Goal: Task Accomplishment & Management: Use online tool/utility

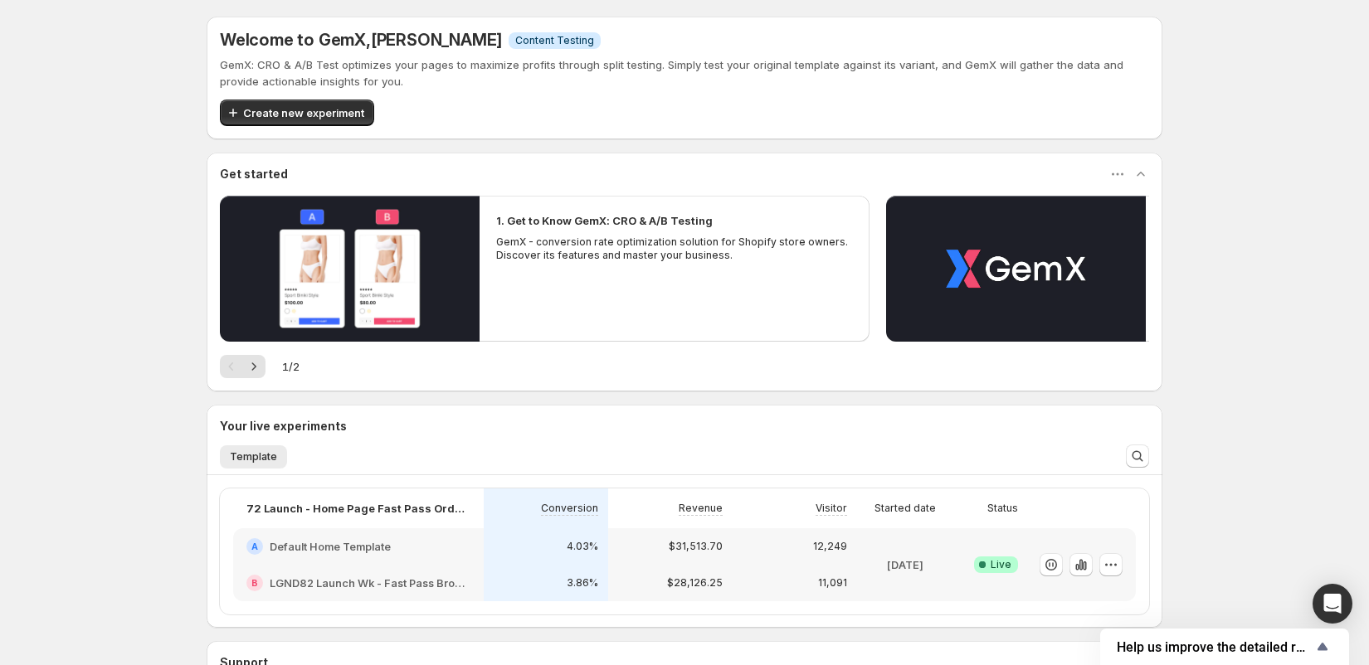
scroll to position [108, 0]
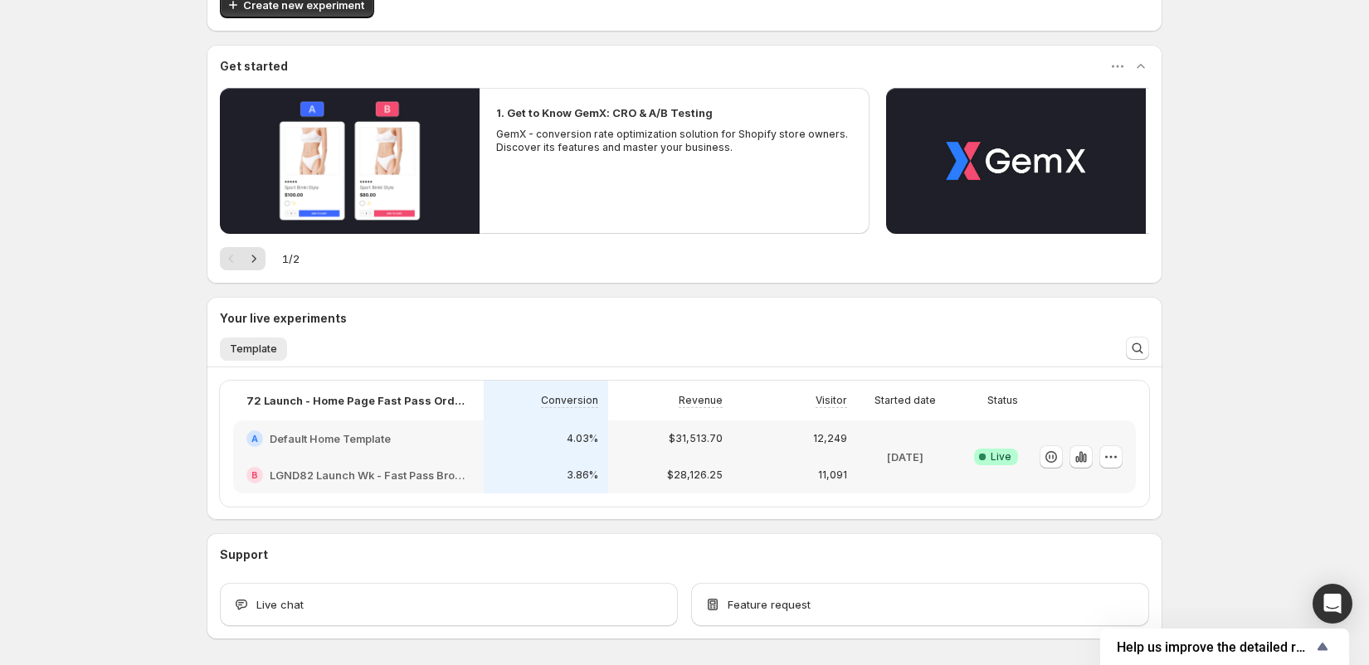
click at [887, 455] on p "[DATE]" at bounding box center [905, 457] width 36 height 17
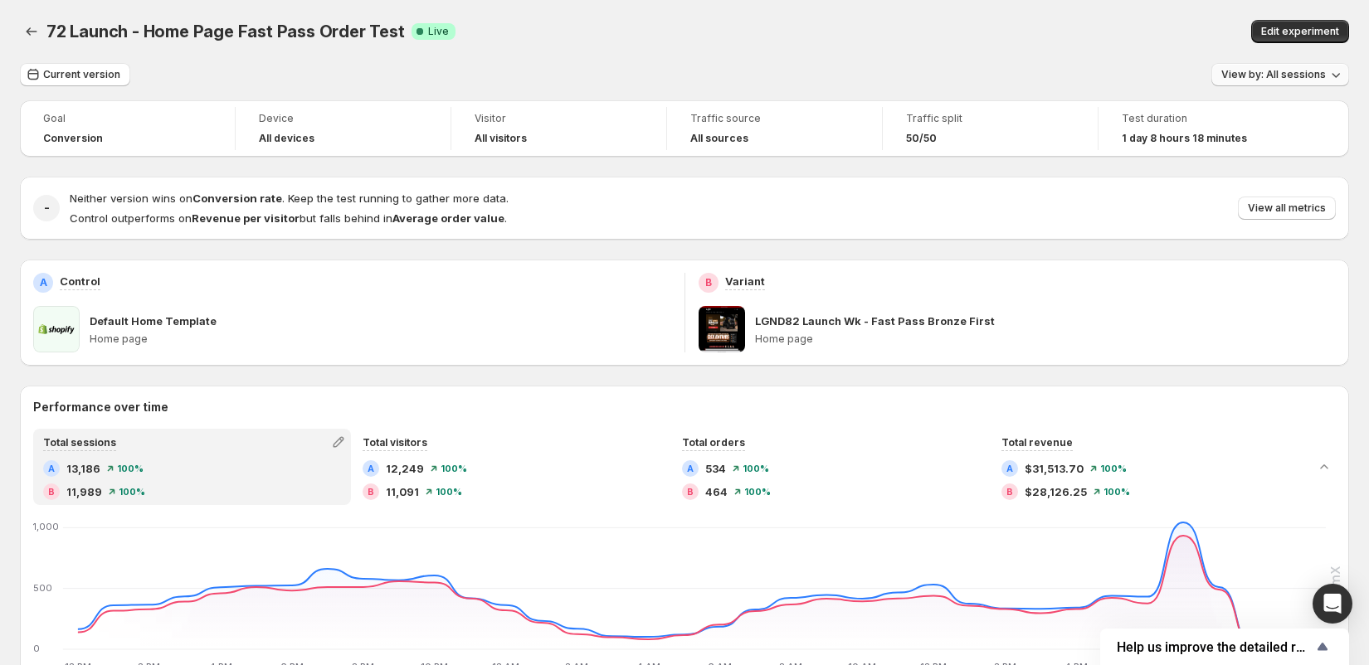
click at [1276, 70] on span "View by: All sessions" at bounding box center [1273, 74] width 105 height 13
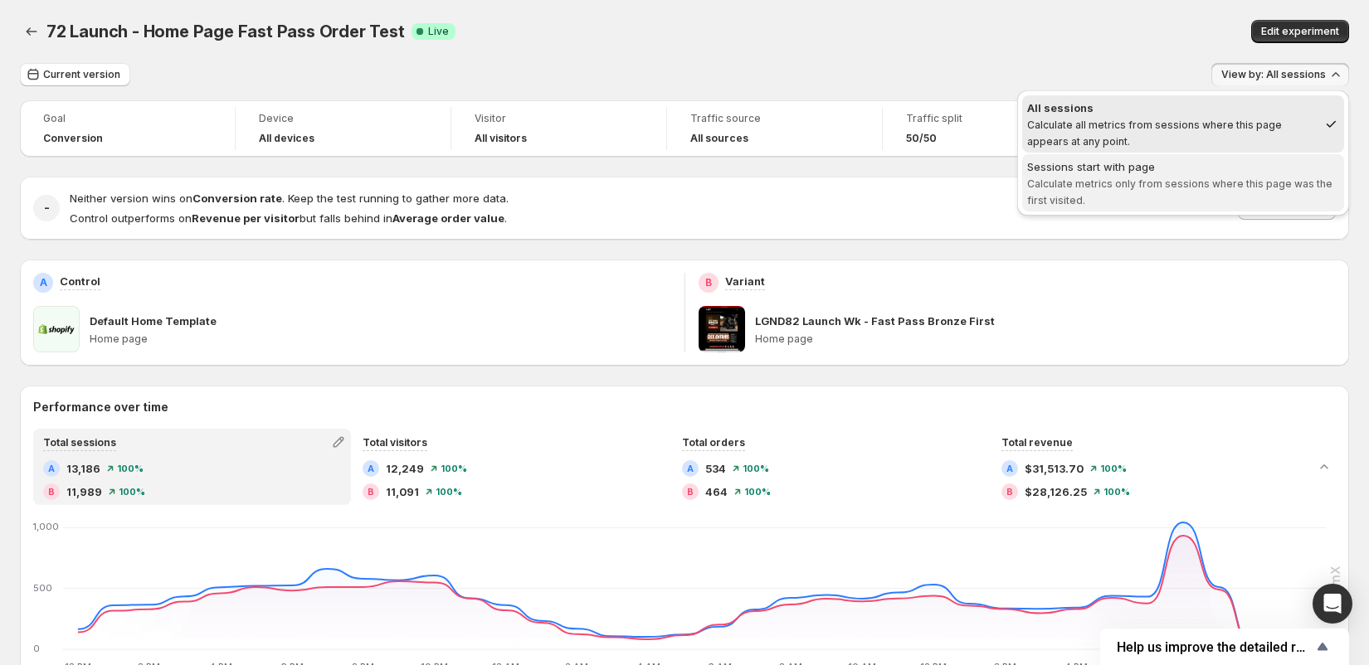
click at [1239, 178] on span "Calculate metrics only from sessions where this page was the first visited." at bounding box center [1179, 192] width 305 height 29
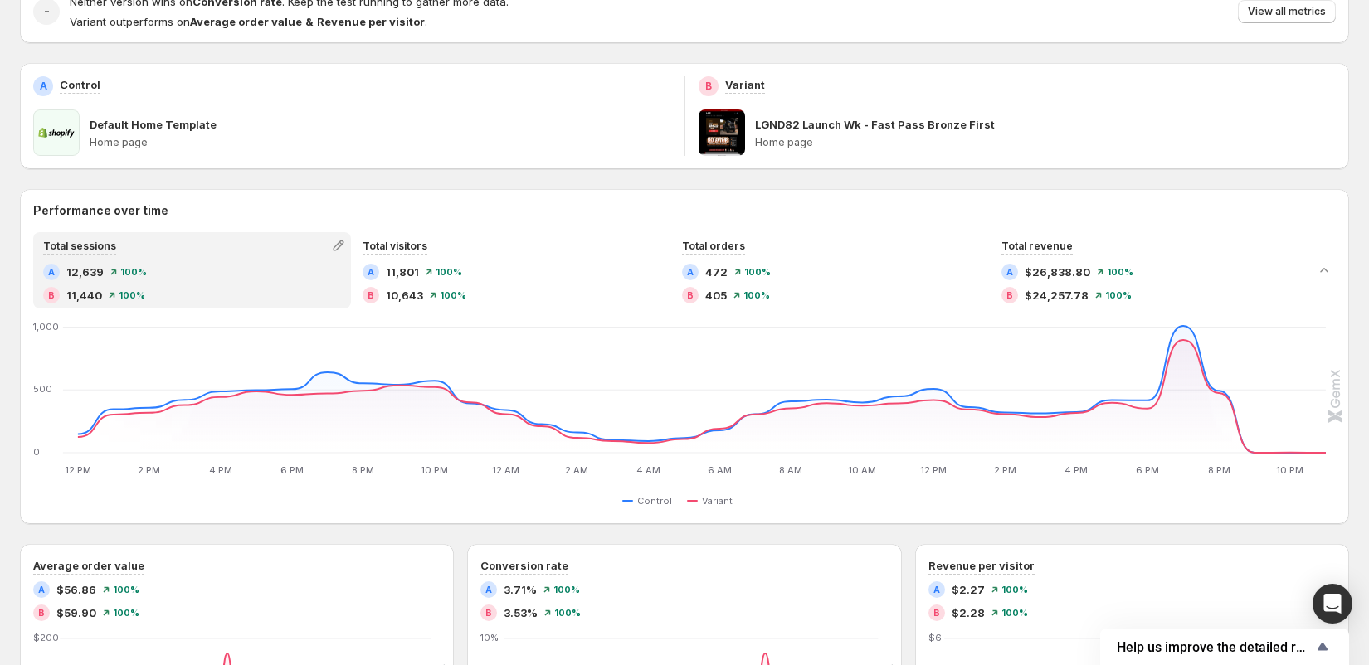
scroll to position [212, 0]
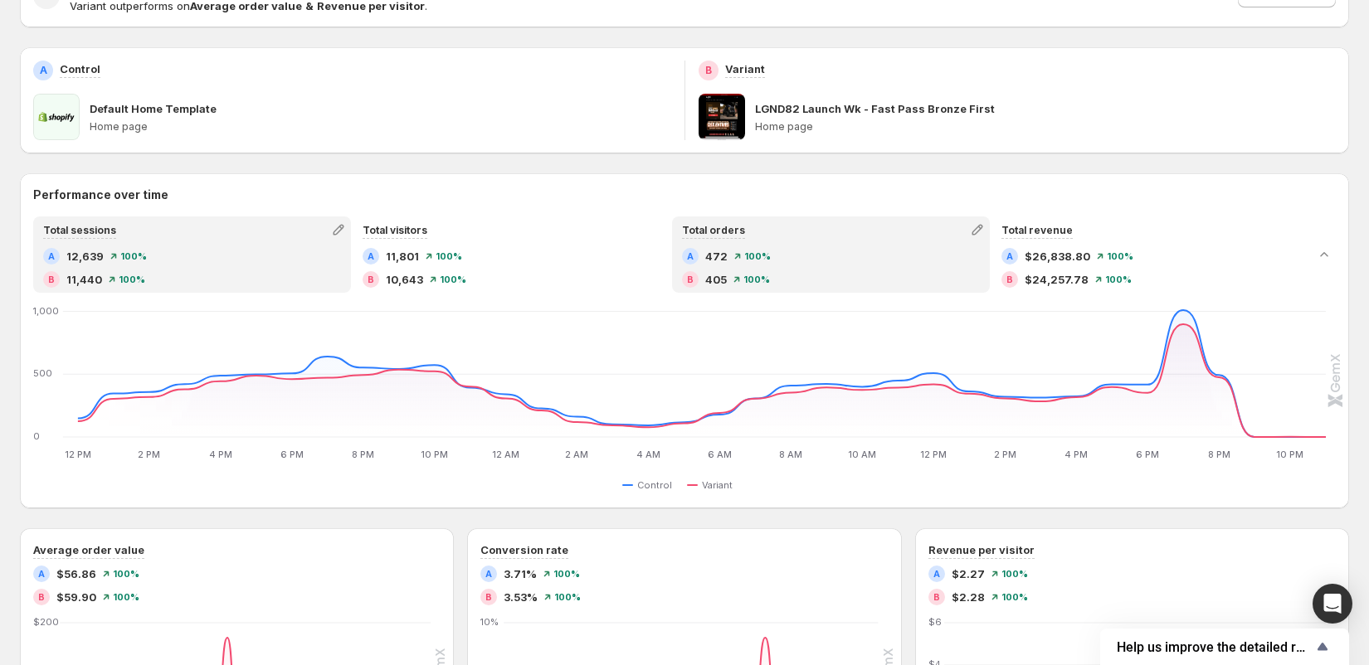
click at [964, 281] on div "B 405 100%" at bounding box center [831, 279] width 298 height 17
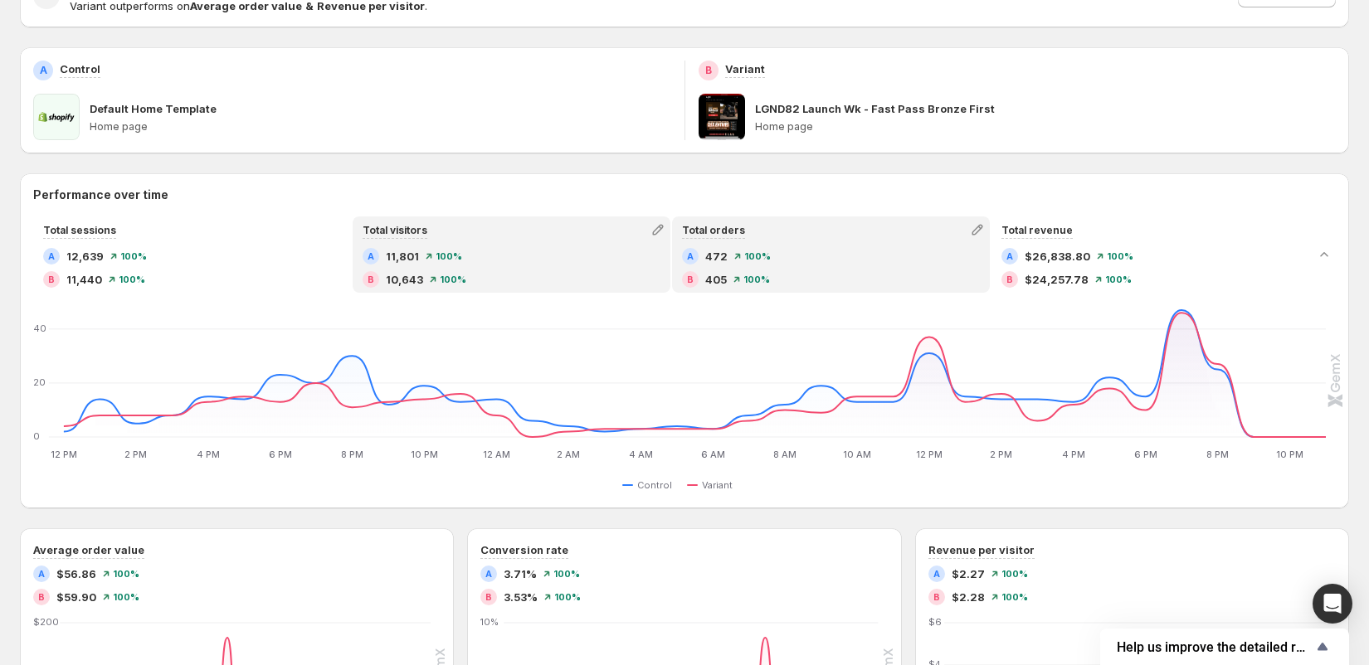
click at [520, 268] on div "A 11,801 100% B 10,643 100%" at bounding box center [512, 268] width 298 height 40
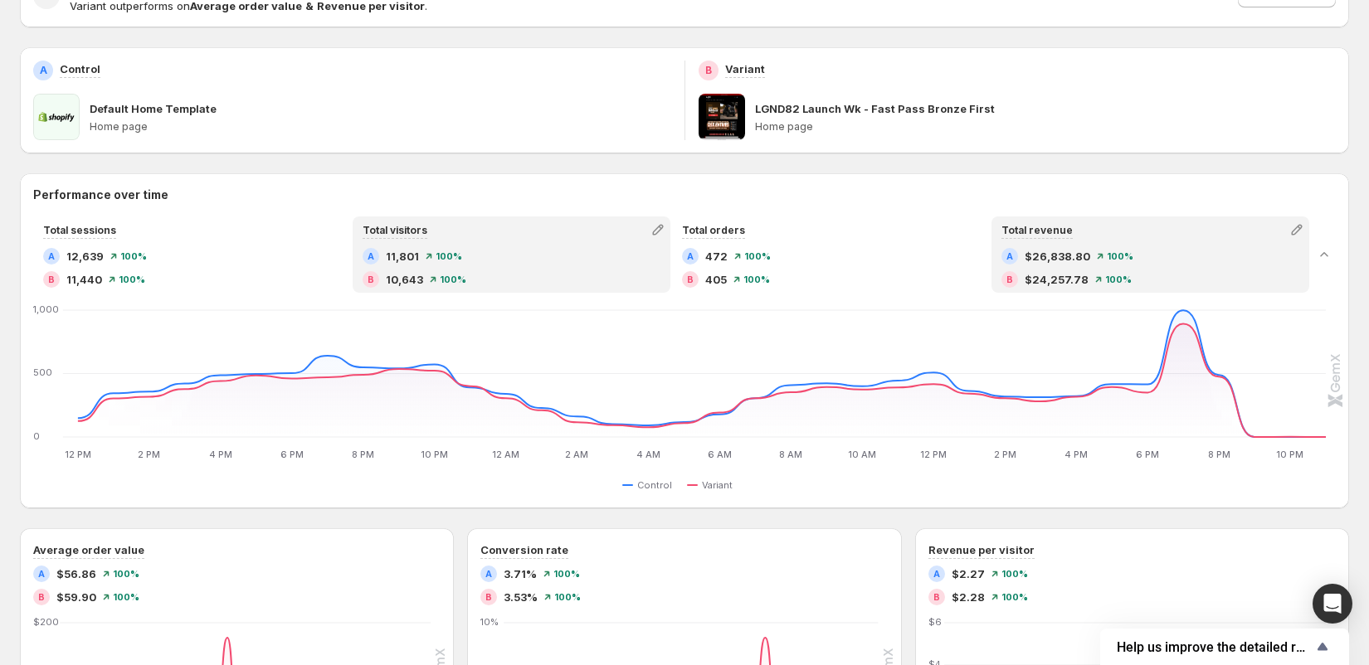
click at [1020, 270] on div "A $26,838.80 100% B $24,257.78 100%" at bounding box center [1150, 268] width 298 height 40
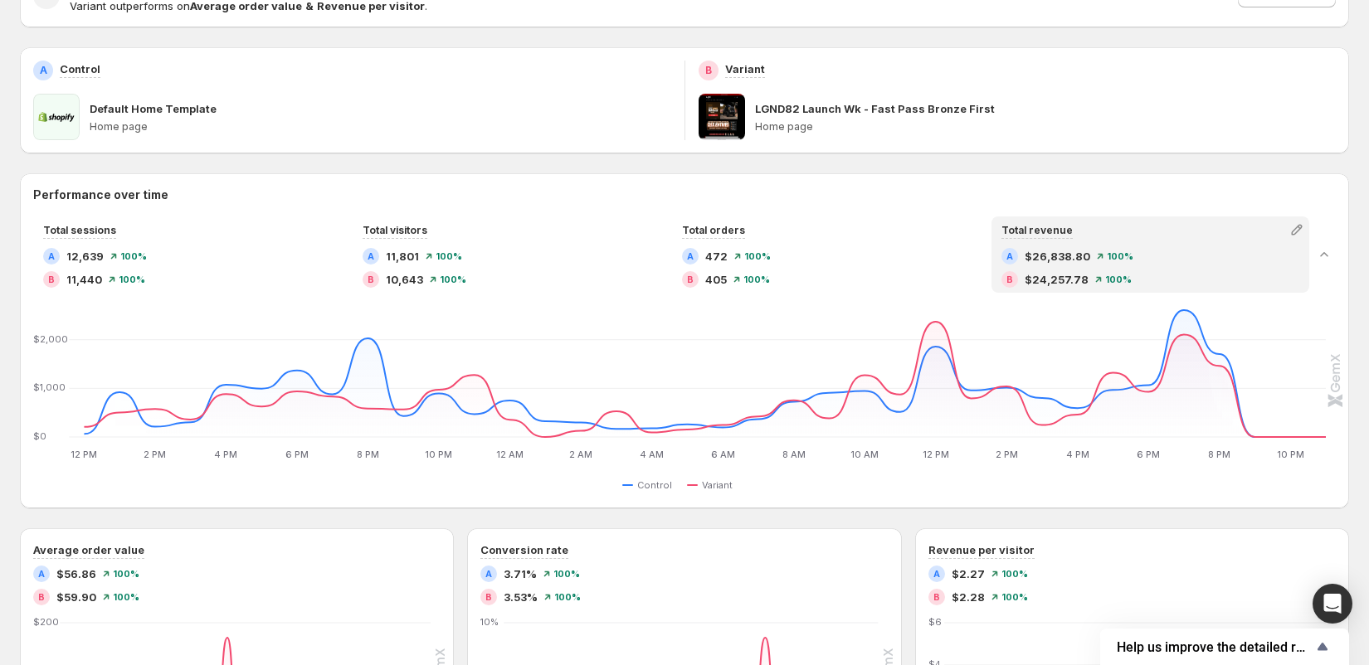
click at [827, 166] on div "Goal Conversion Device All devices Visitor All visitors Traffic source All sour…" at bounding box center [684, 527] width 1329 height 1278
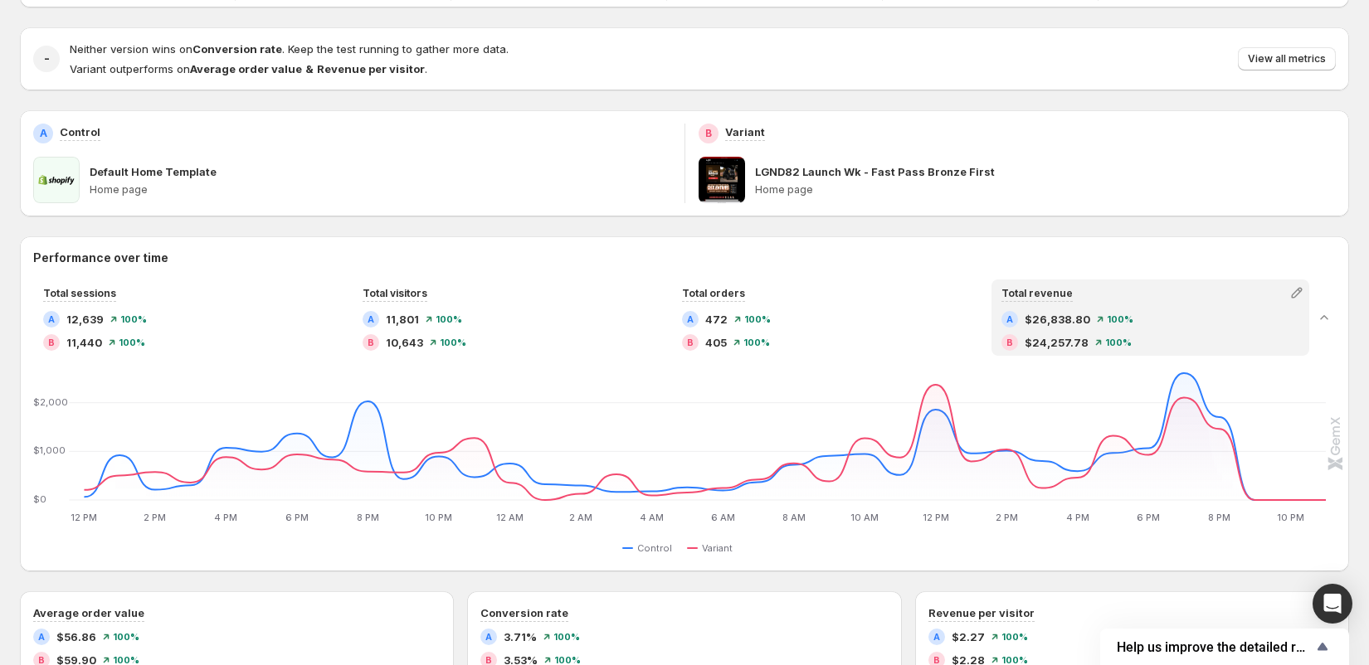
scroll to position [0, 0]
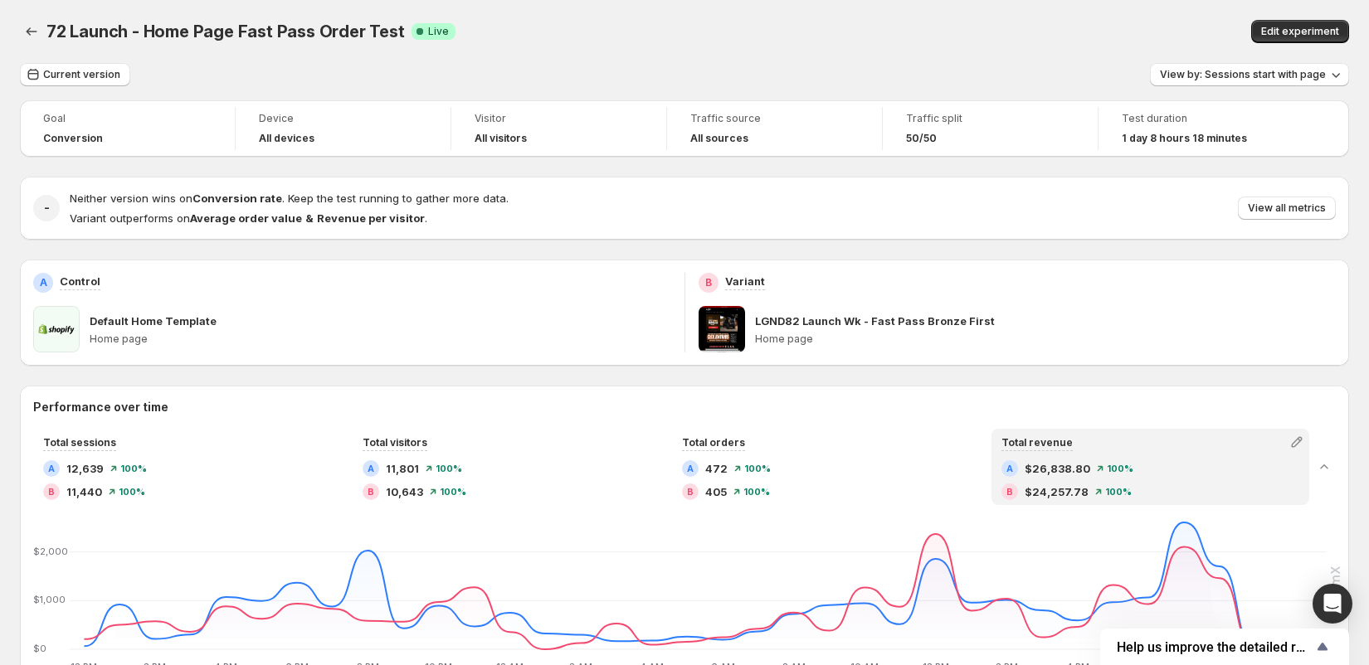
click at [1009, 52] on div "72 Launch - Home Page Fast Pass Order Test. This page is ready 72 Launch - Home…" at bounding box center [684, 31] width 1329 height 63
click at [1243, 71] on span "View by: Sessions start with page" at bounding box center [1243, 74] width 166 height 13
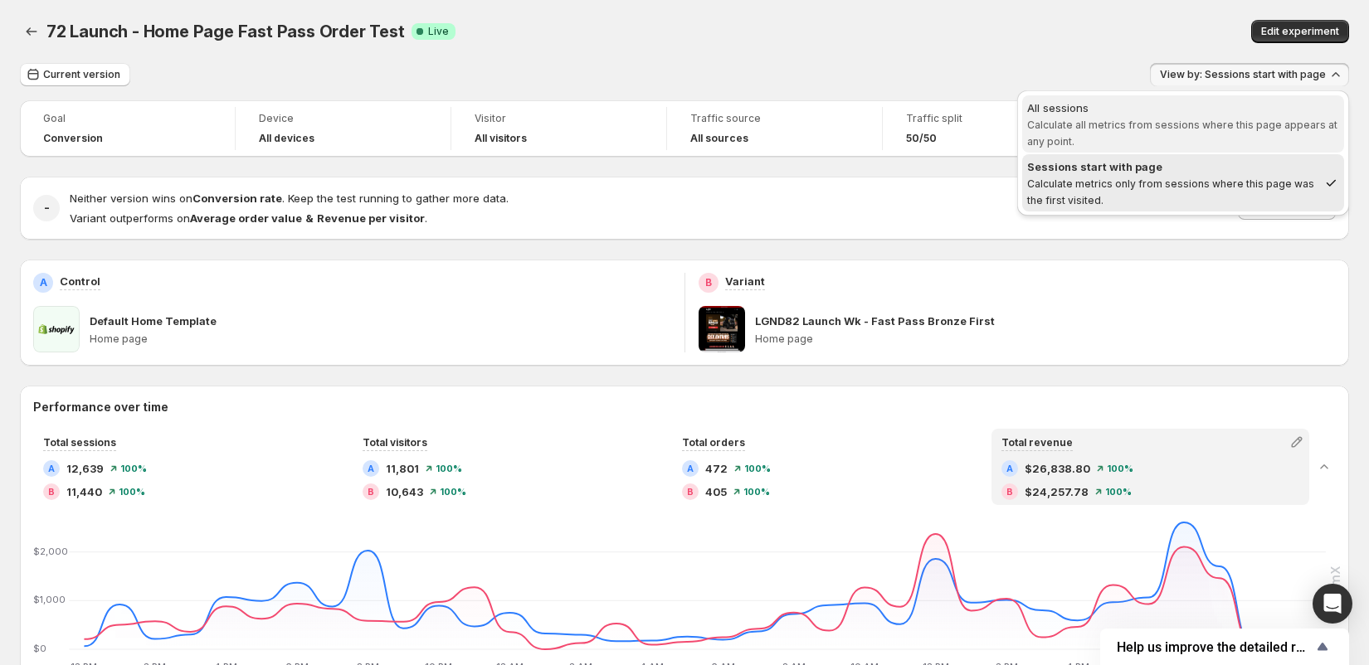
click at [1190, 133] on span "All sessions Calculate all metrics from sessions where this page appears at any…" at bounding box center [1183, 125] width 312 height 50
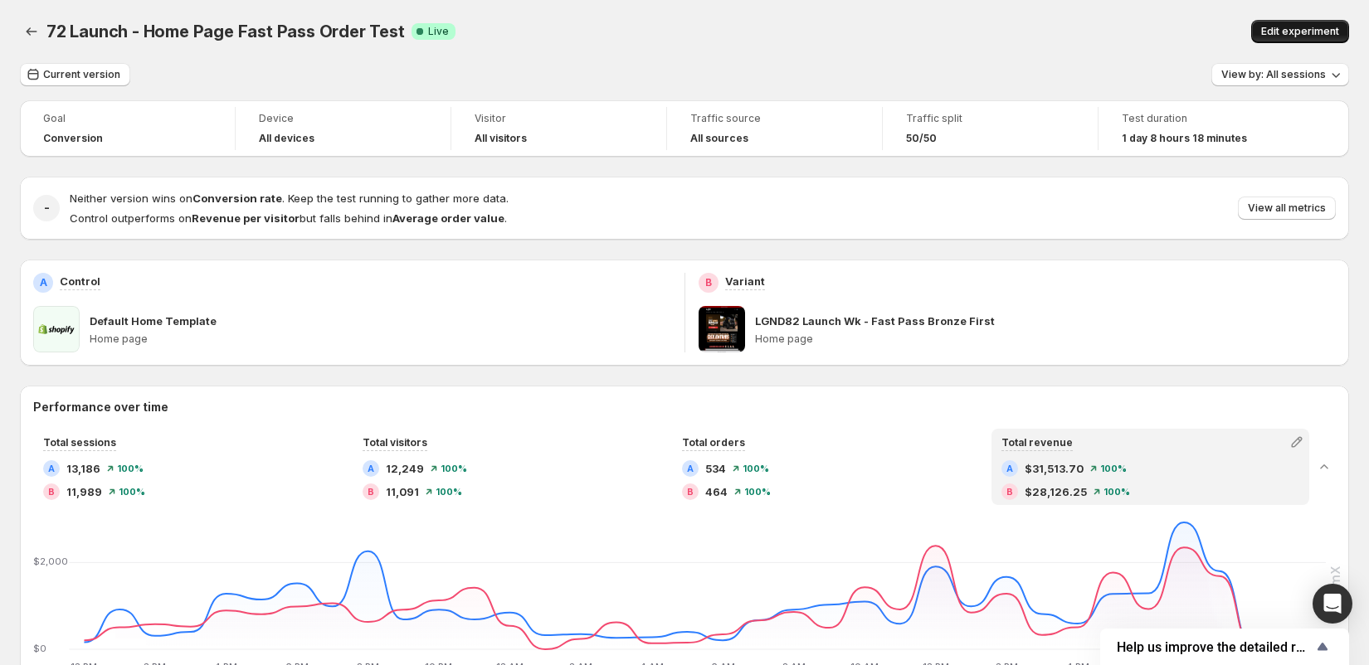
click at [1274, 30] on span "Edit experiment" at bounding box center [1300, 31] width 78 height 13
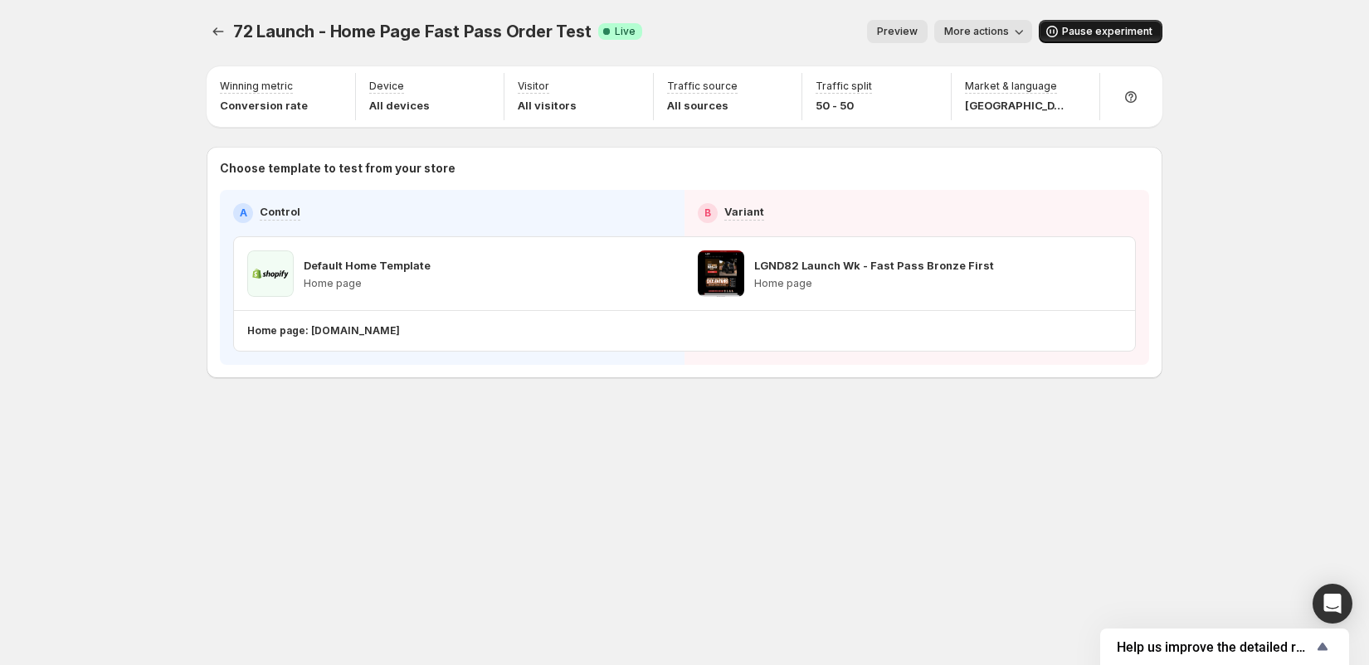
click at [1084, 33] on span "Pause experiment" at bounding box center [1107, 31] width 90 height 13
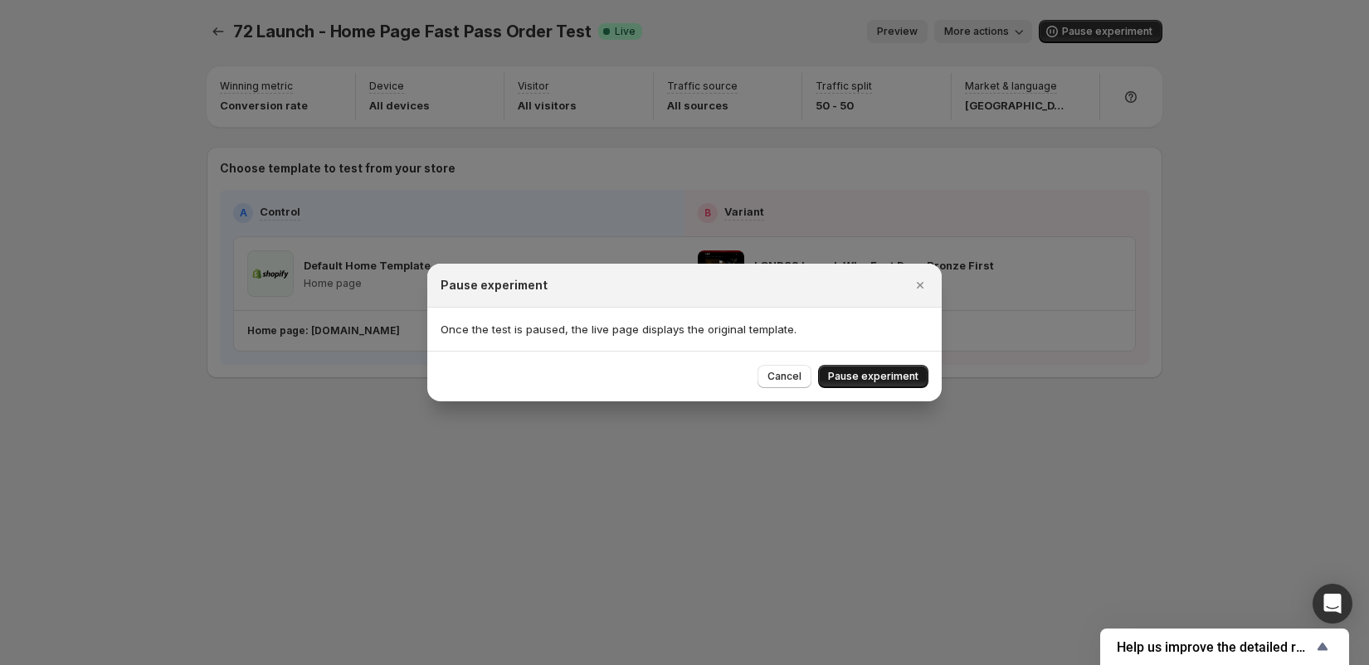
click at [888, 381] on span "Pause experiment" at bounding box center [873, 376] width 90 height 13
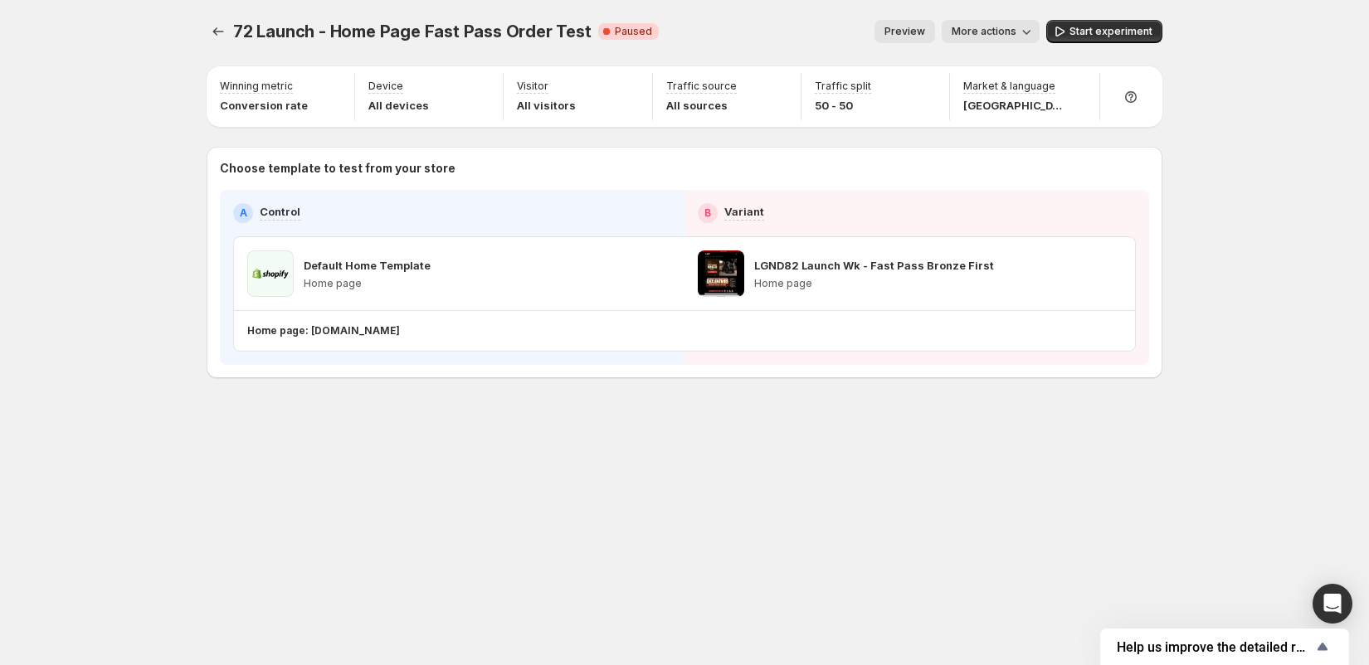
click at [986, 37] on span "More actions" at bounding box center [983, 31] width 65 height 13
click at [1001, 151] on span "End experiment" at bounding box center [1019, 150] width 80 height 13
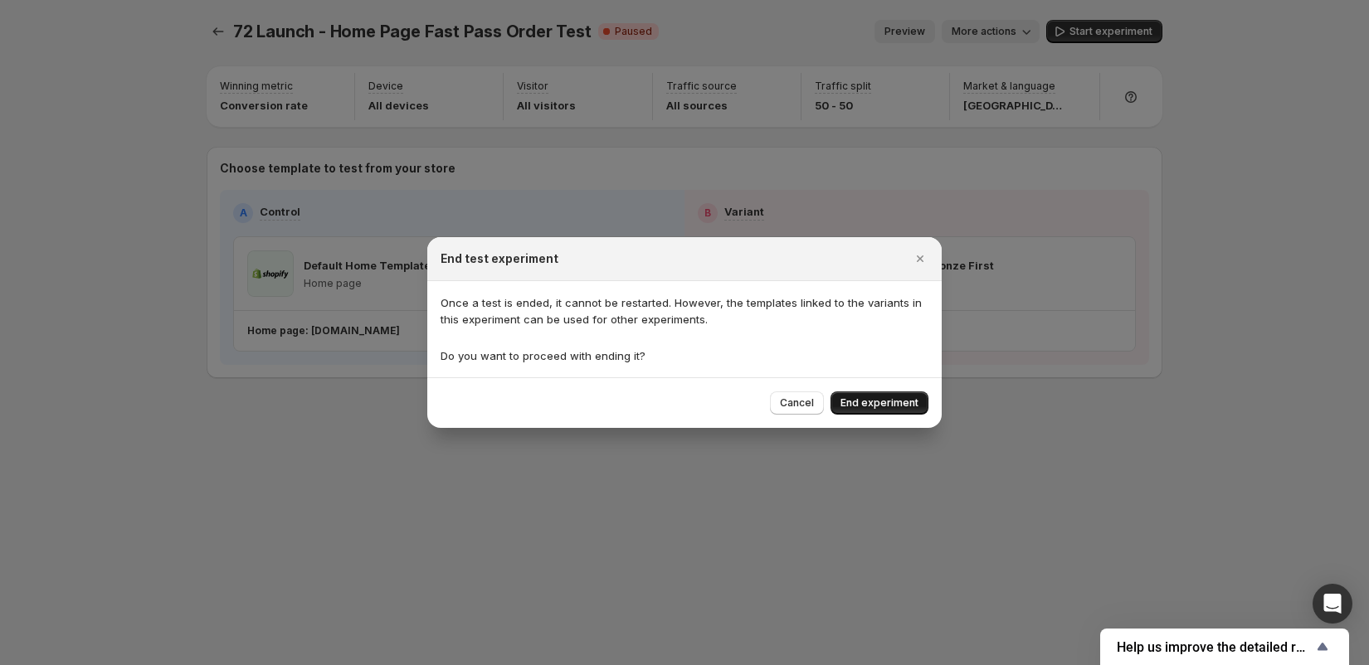
click at [896, 399] on span "End experiment" at bounding box center [879, 403] width 78 height 13
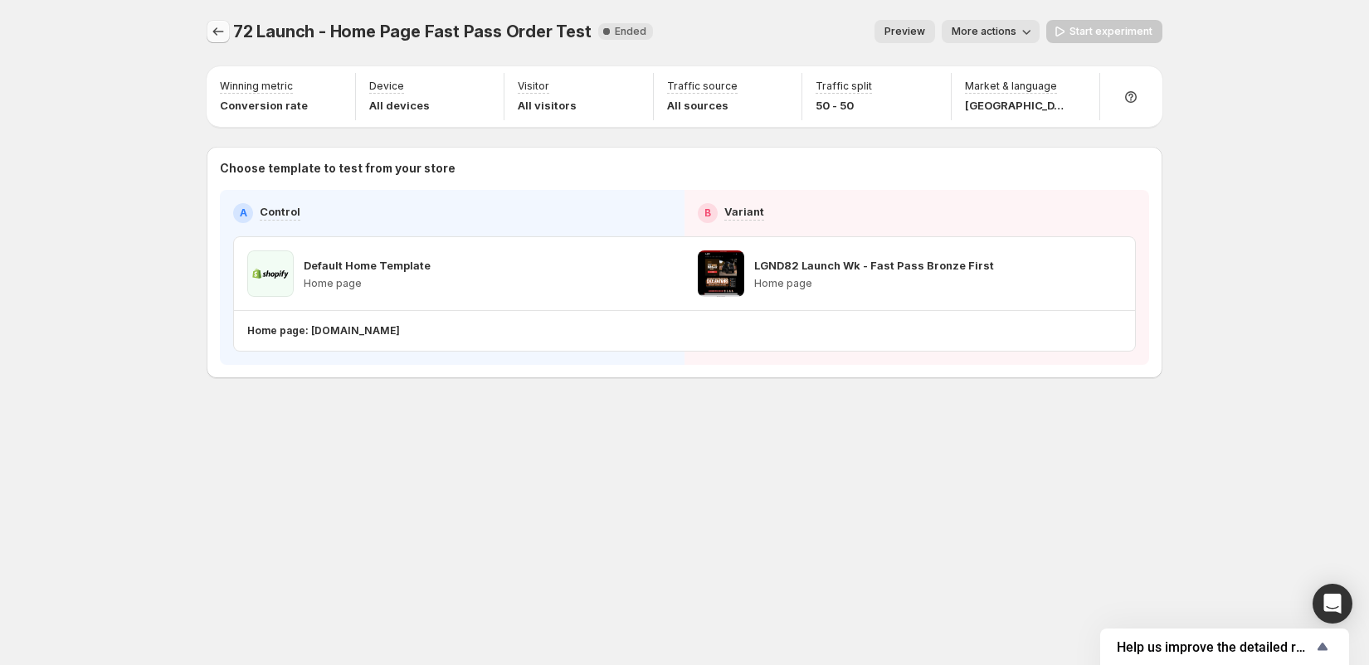
click at [220, 29] on icon "Experiments" at bounding box center [218, 31] width 17 height 17
